Goal: Task Accomplishment & Management: Manage account settings

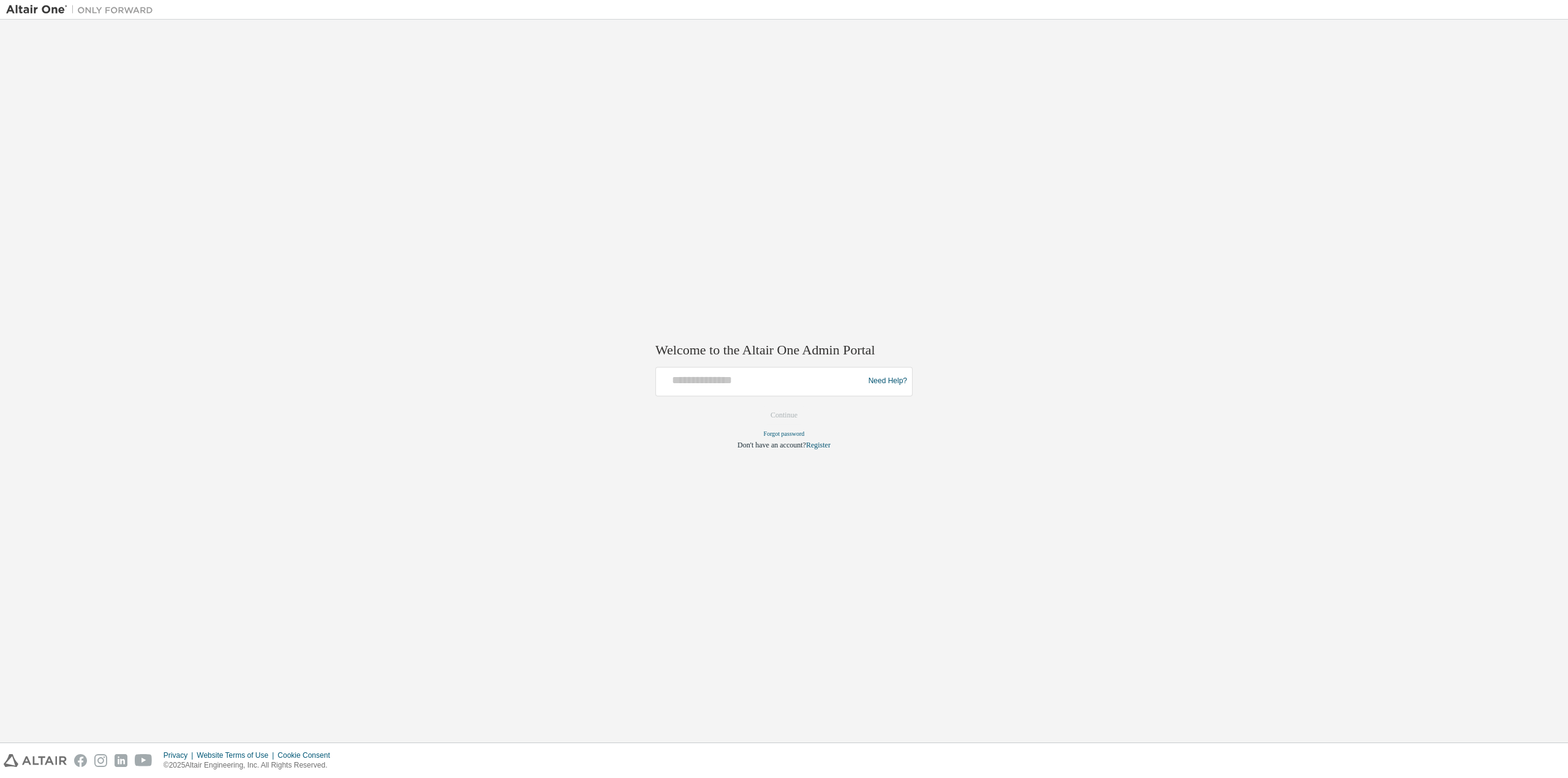
click at [799, 389] on div at bounding box center [762, 382] width 202 height 24
click at [748, 376] on input "text" at bounding box center [762, 379] width 202 height 18
type input "**********"
click at [788, 411] on button "Continue" at bounding box center [784, 415] width 52 height 18
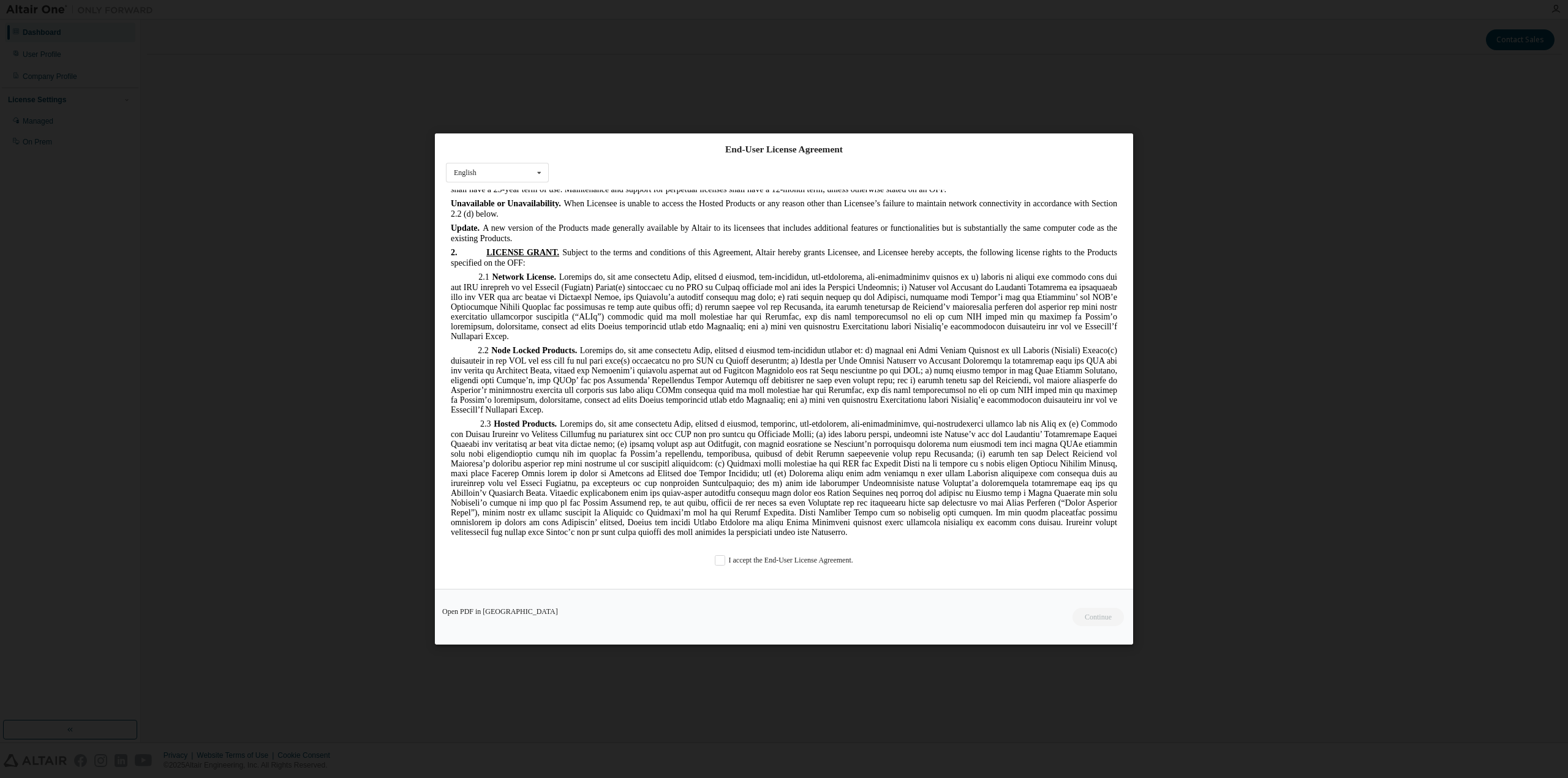
scroll to position [1163, 0]
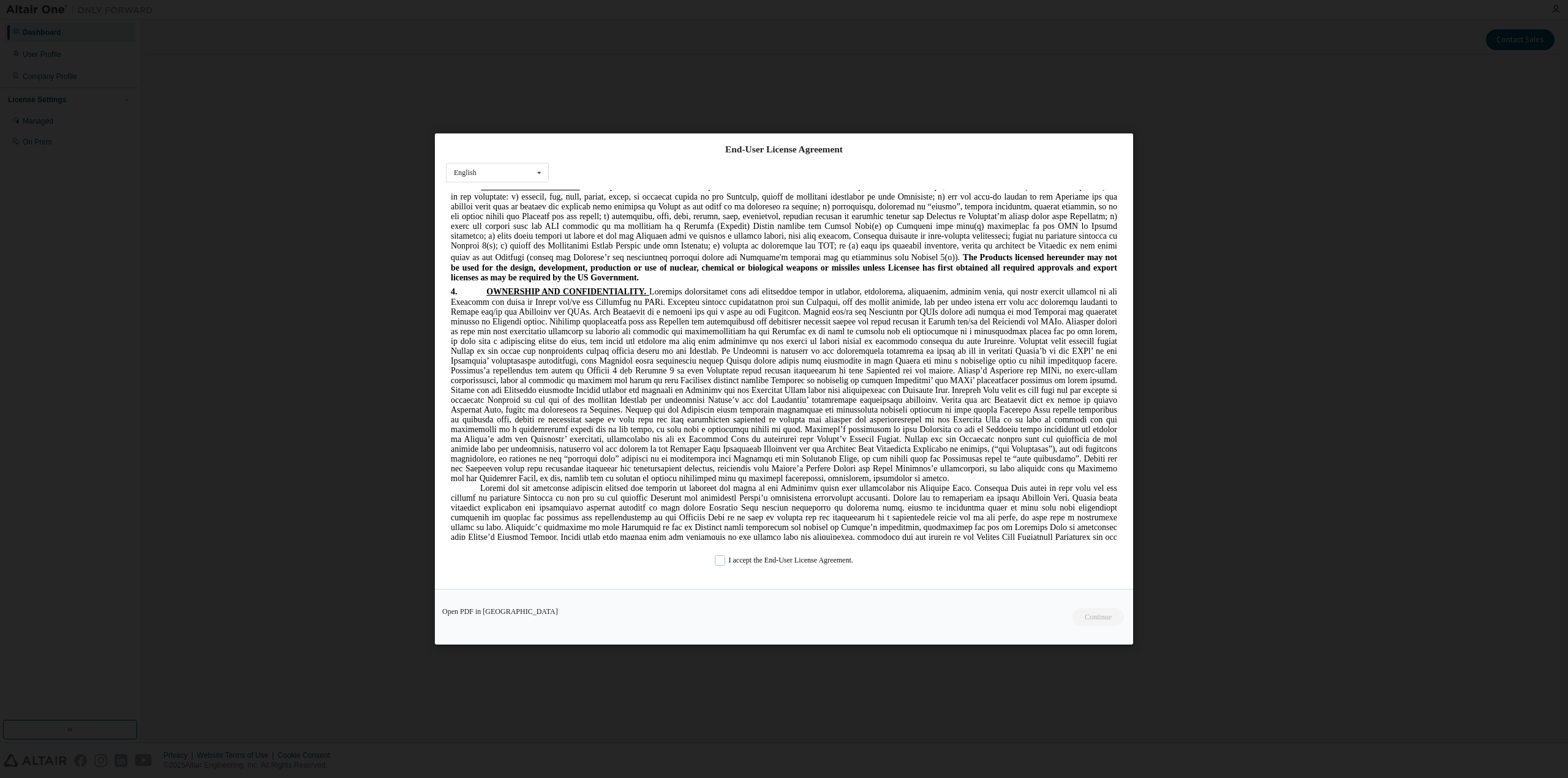
click at [719, 558] on label "I accept the End-User License Agreement." at bounding box center [784, 561] width 138 height 10
click at [1107, 621] on button "Continue" at bounding box center [1098, 617] width 52 height 18
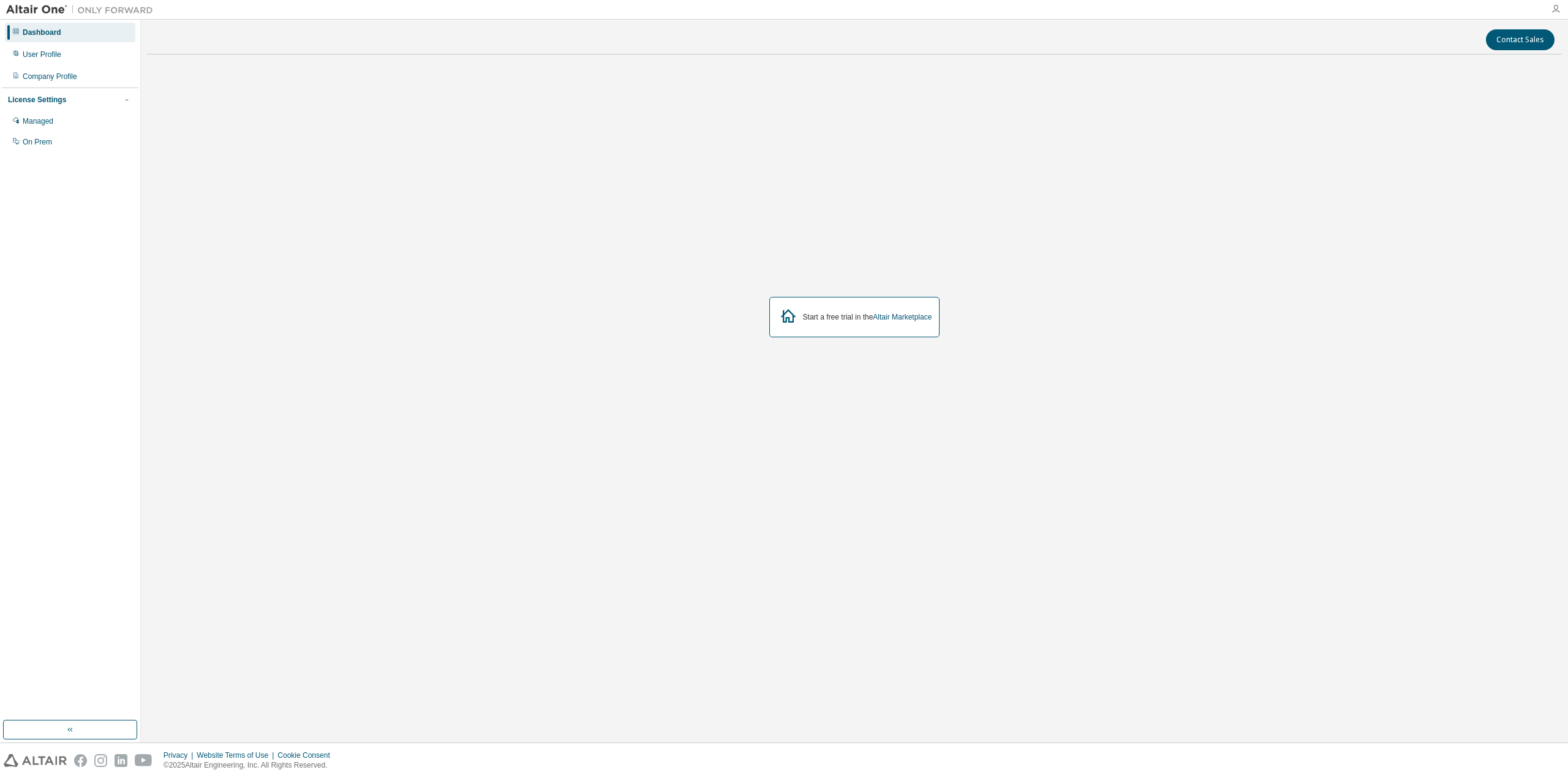
click at [1560, 10] on icon "button" at bounding box center [1556, 9] width 10 height 10
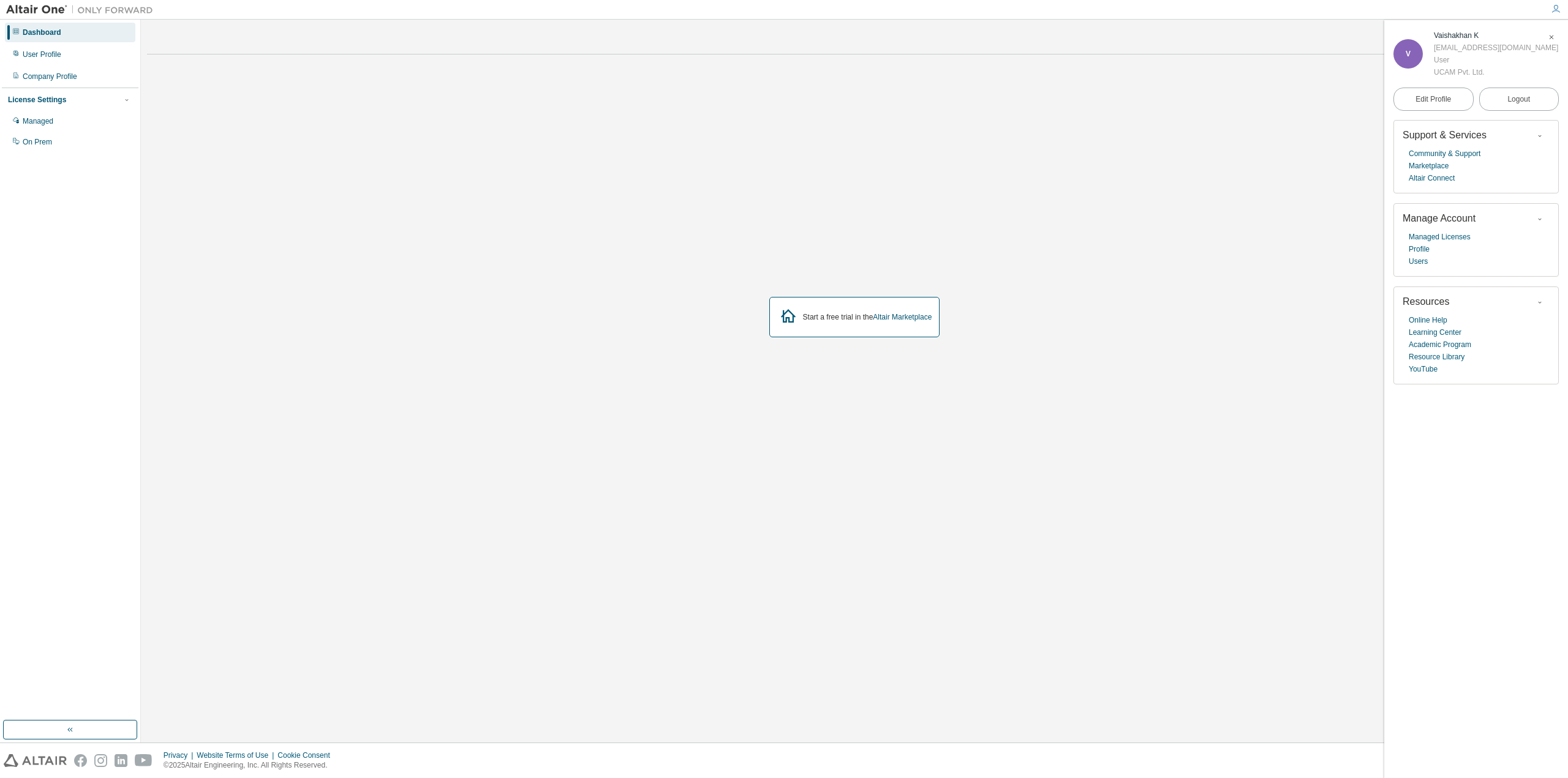
click at [959, 581] on div "Contact Sales Start a free trial in the Altair Marketplace" at bounding box center [854, 380] width 1415 height 711
drag, startPoint x: 60, startPoint y: 41, endPoint x: 71, endPoint y: 49, distance: 13.6
click at [71, 49] on div "Dashboard User Profile Company Profile License Settings Managed On Prem" at bounding box center [70, 87] width 136 height 132
click at [74, 49] on div "User Profile" at bounding box center [69, 54] width 130 height 20
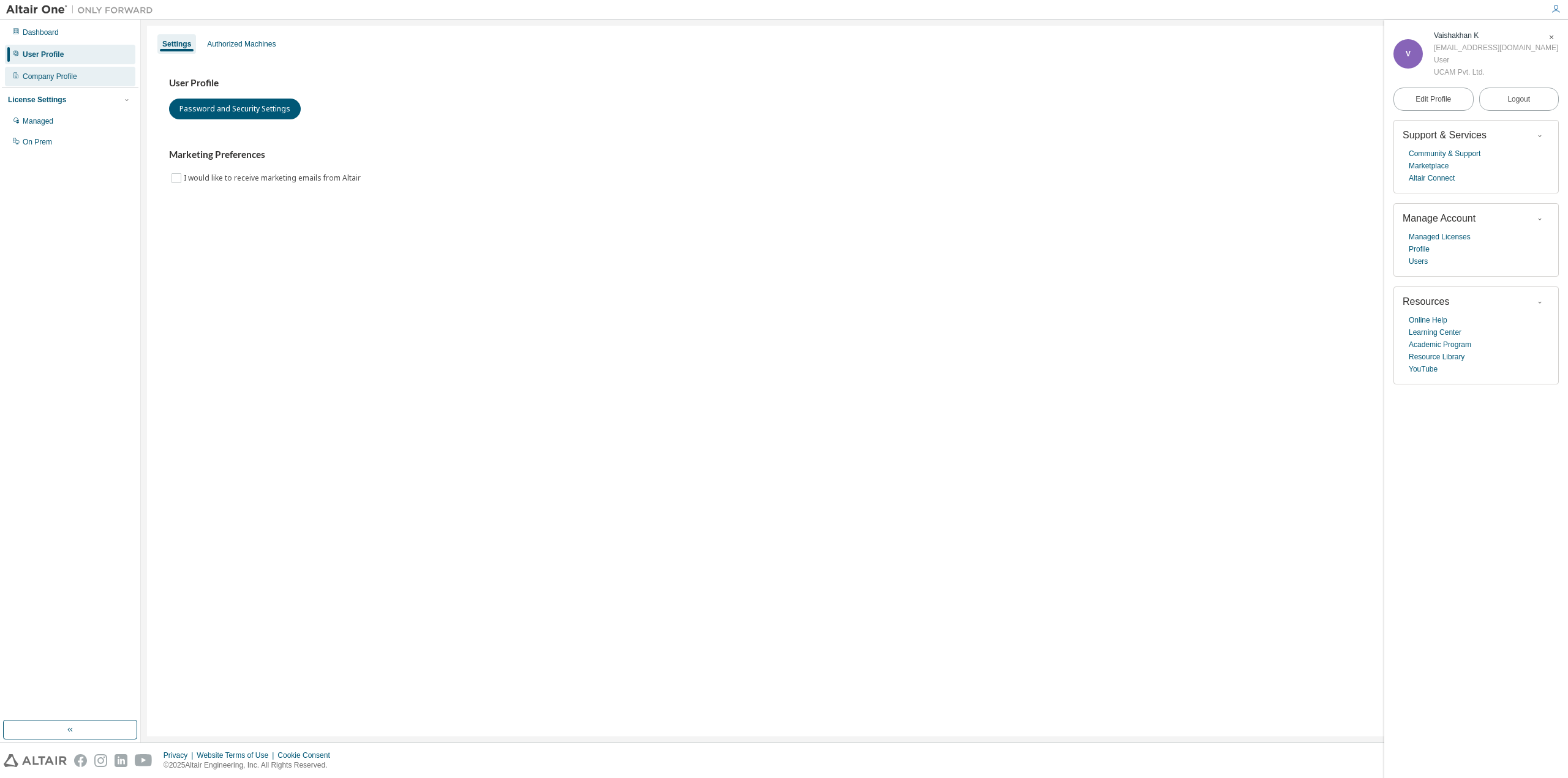
click at [72, 76] on div "Company Profile" at bounding box center [50, 76] width 54 height 10
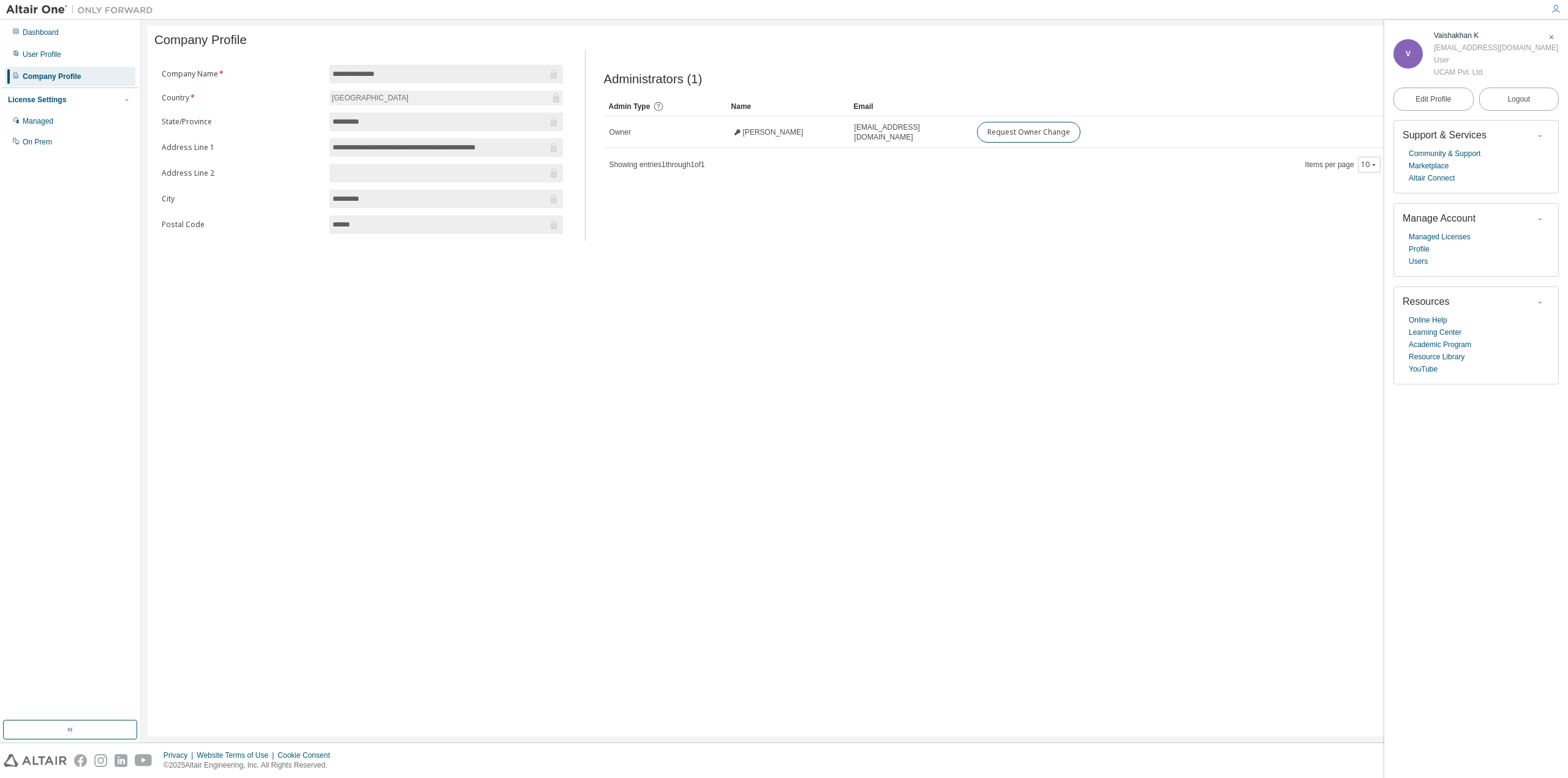
click at [52, 96] on div "License Settings" at bounding box center [37, 100] width 58 height 10
click at [121, 95] on div "License Settings" at bounding box center [70, 100] width 124 height 11
click at [48, 127] on div "Managed" at bounding box center [69, 121] width 130 height 20
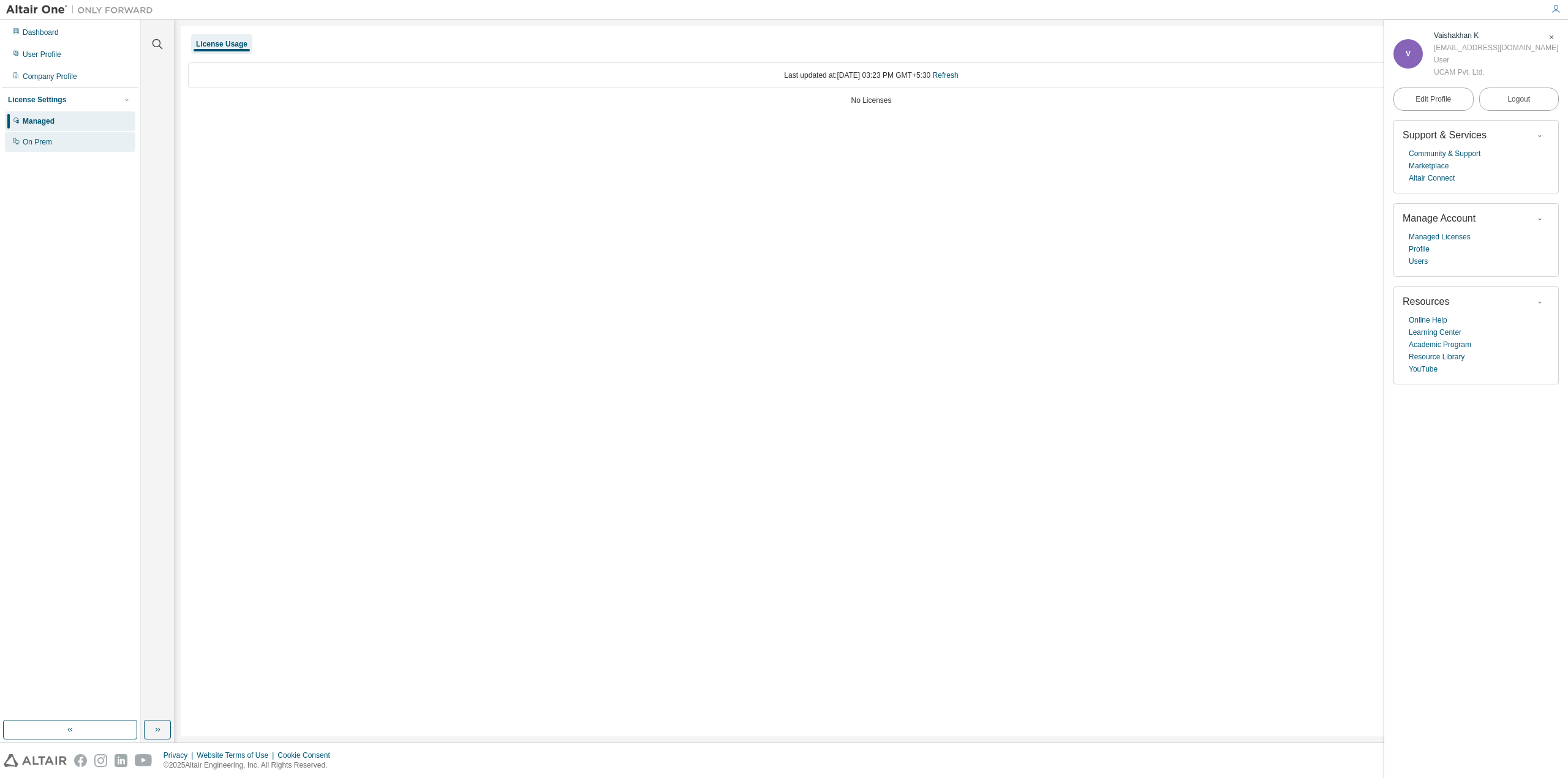
click at [98, 145] on div "On Prem" at bounding box center [69, 142] width 130 height 20
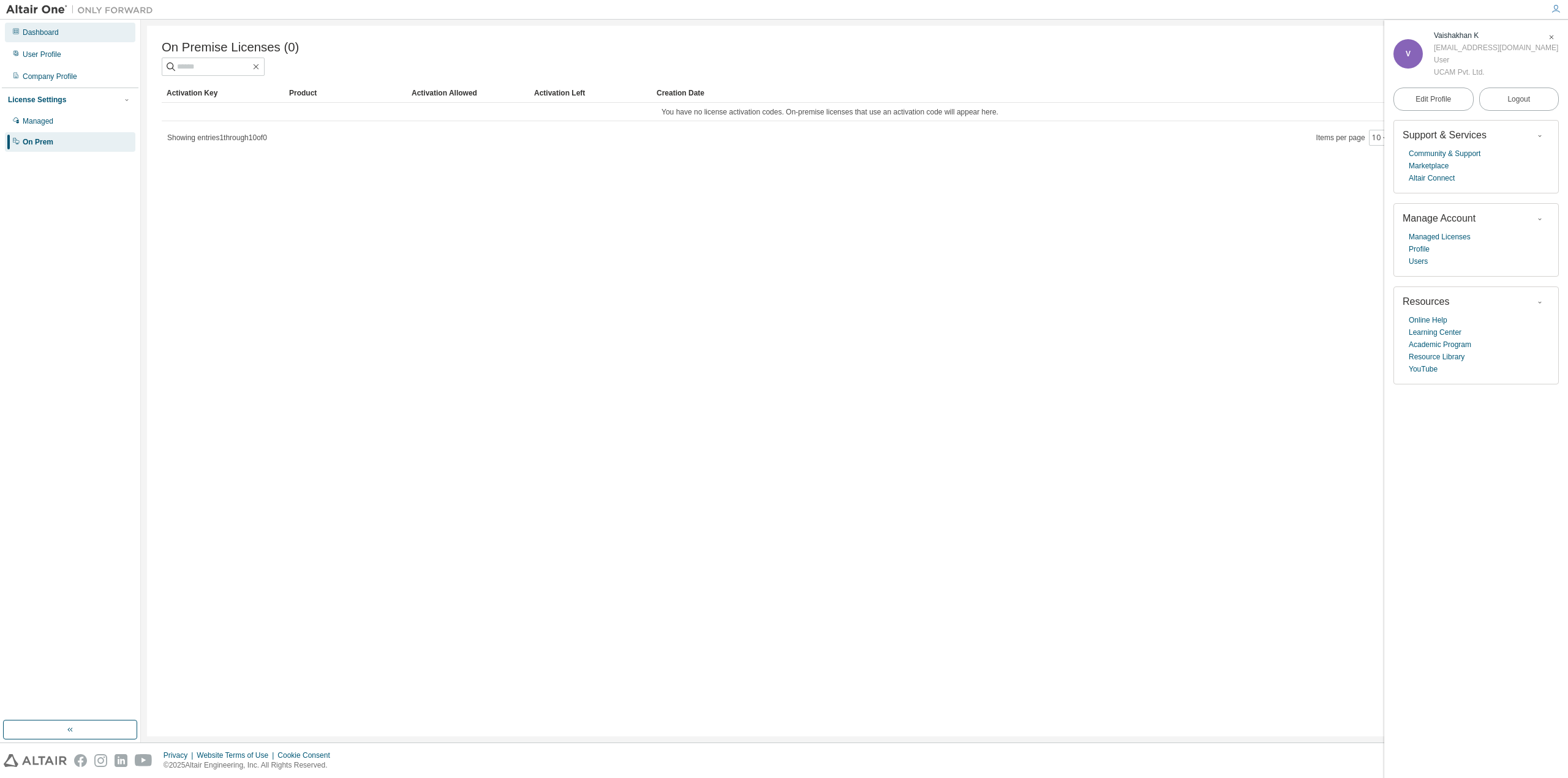
click at [67, 34] on div "Dashboard" at bounding box center [69, 33] width 130 height 20
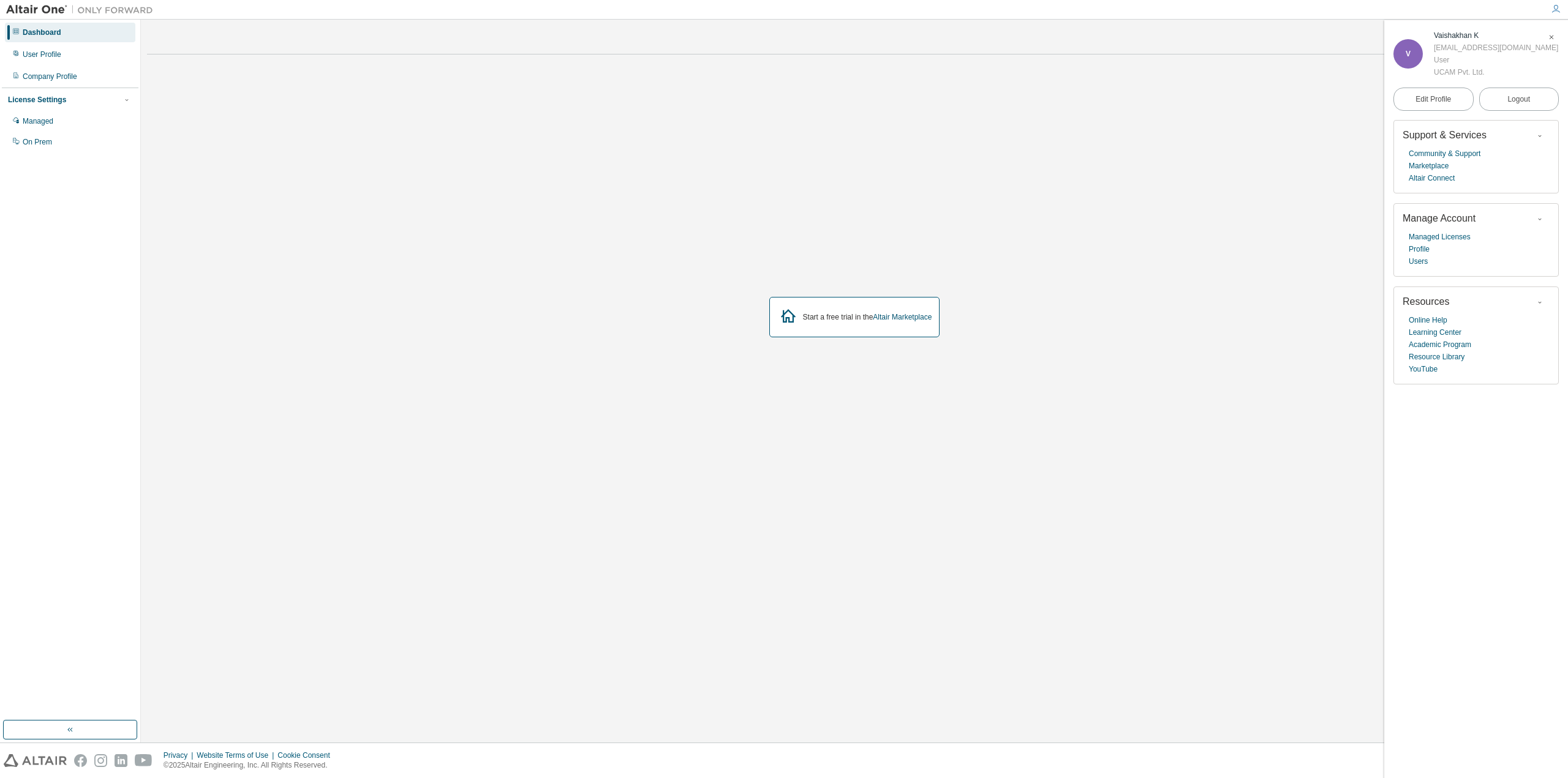
click at [1546, 36] on span "button" at bounding box center [1551, 37] width 12 height 20
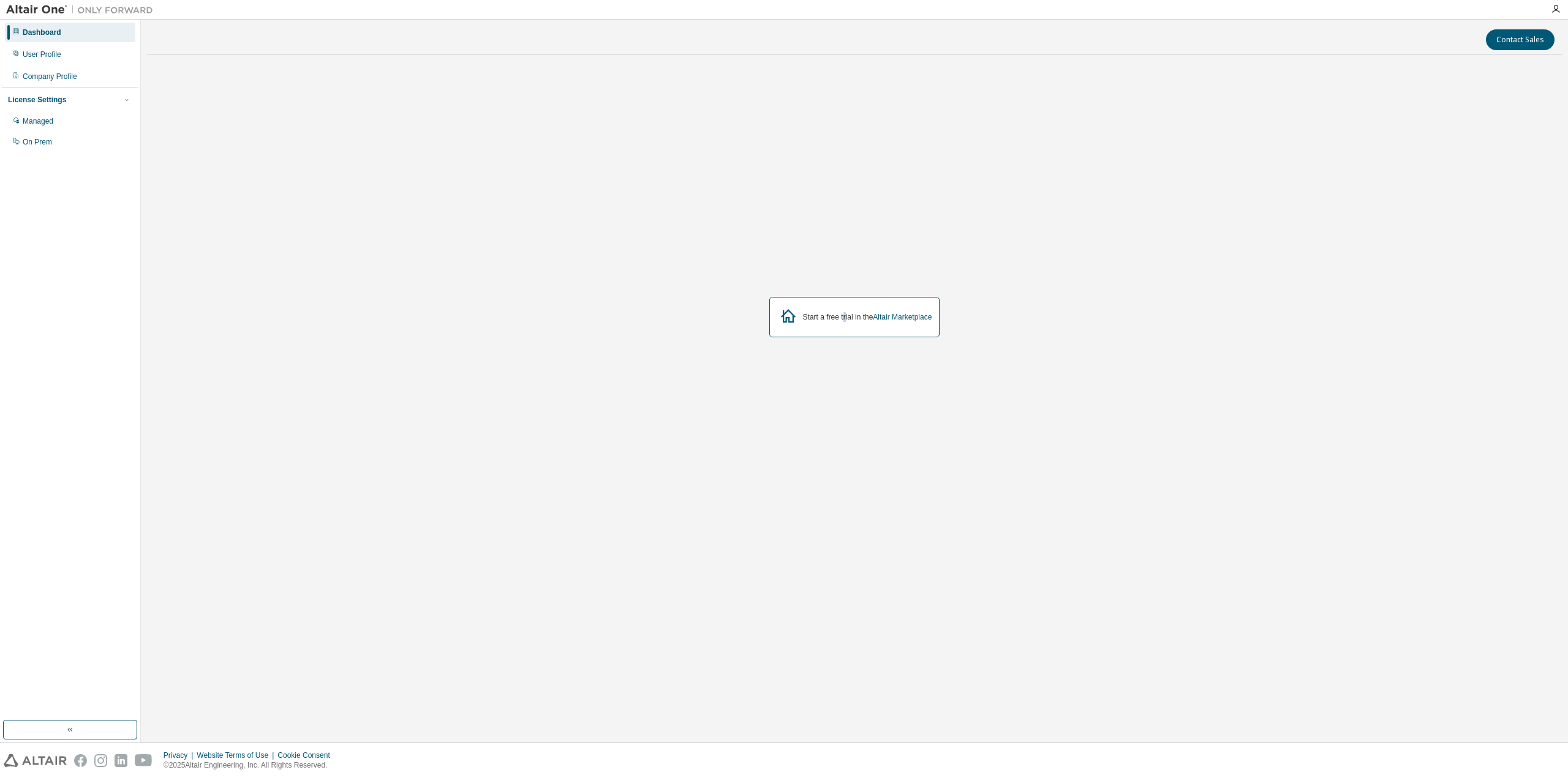
click at [845, 321] on div "Start a free trial in the Altair Marketplace" at bounding box center [867, 317] width 129 height 10
click at [783, 318] on icon at bounding box center [788, 316] width 22 height 22
click at [777, 338] on div "Start a free trial in the Altair Marketplace" at bounding box center [854, 317] width 1415 height 506
click at [106, 726] on button "button" at bounding box center [70, 730] width 134 height 20
